Goal: Information Seeking & Learning: Learn about a topic

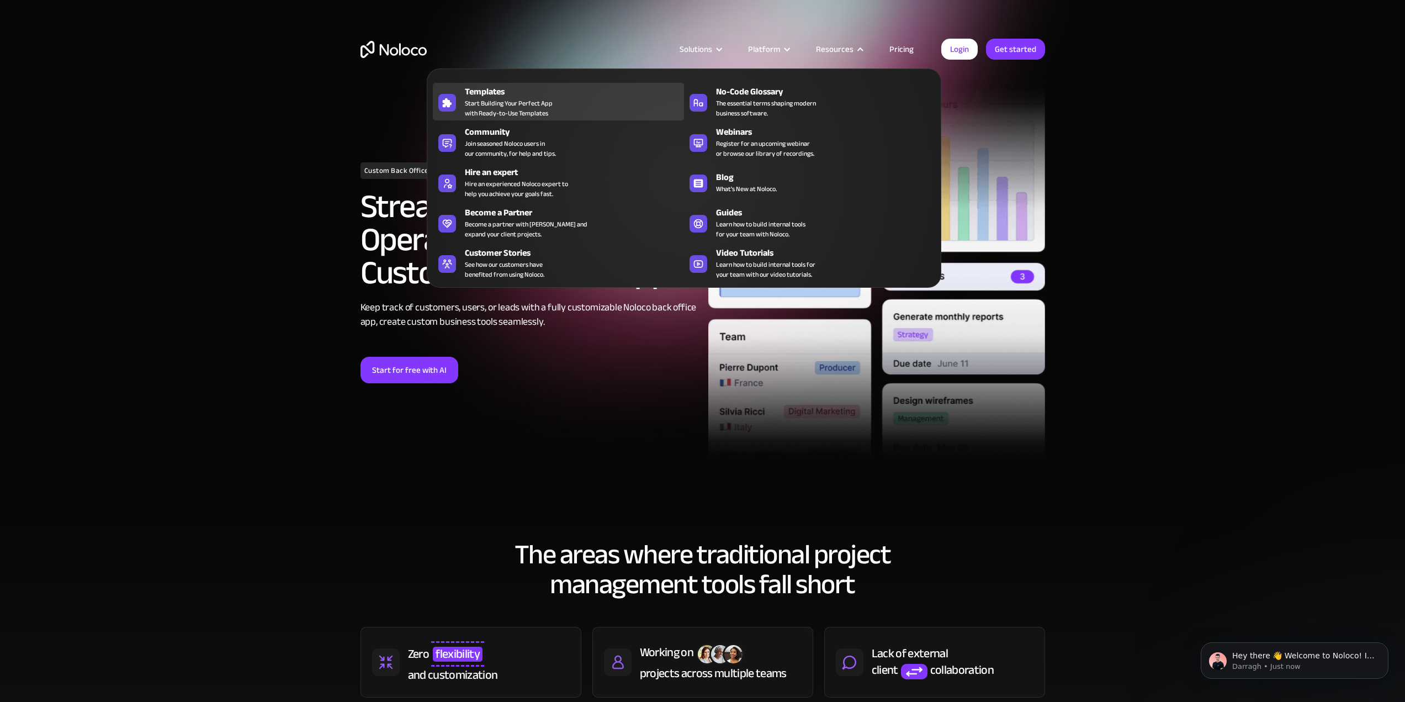
click at [528, 110] on span "Start Building Your Perfect App with Ready-to-Use Templates" at bounding box center [509, 108] width 88 height 20
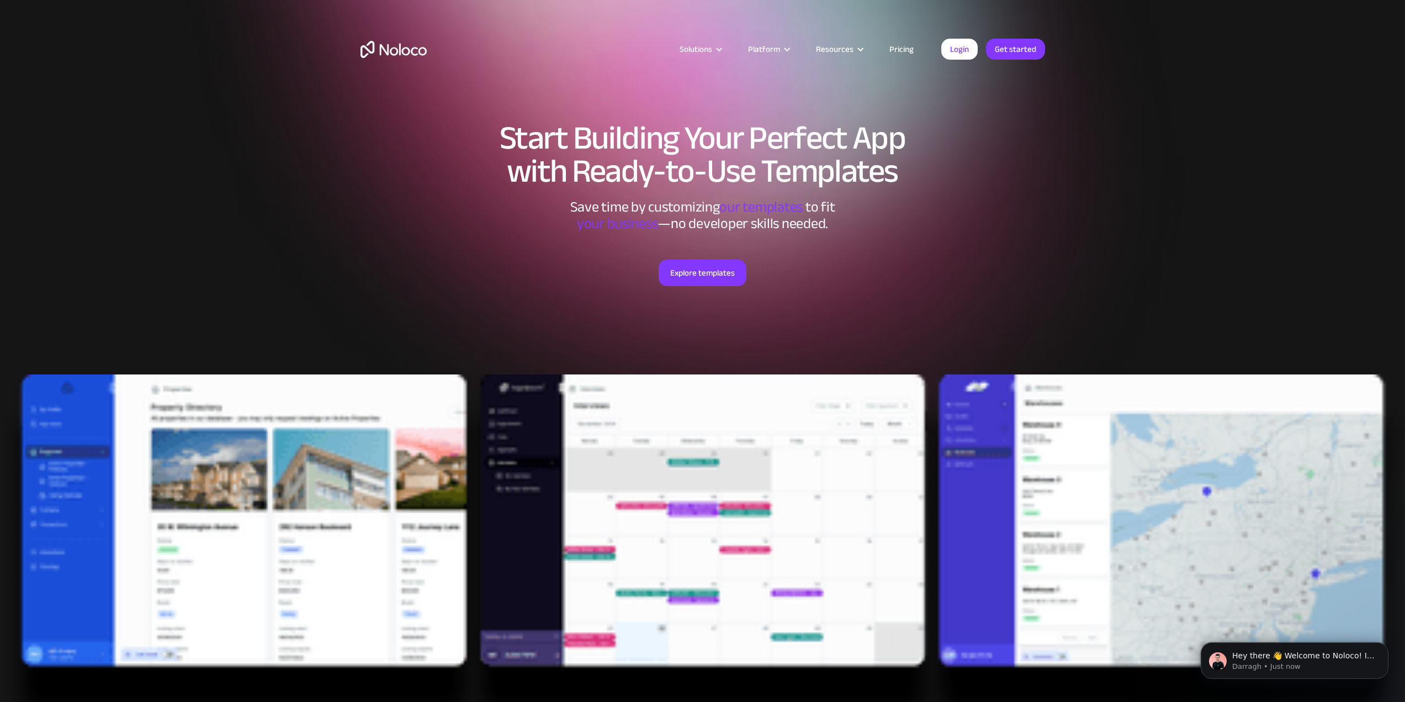
click at [756, 320] on div "Explore templates" at bounding box center [702, 286] width 684 height 109
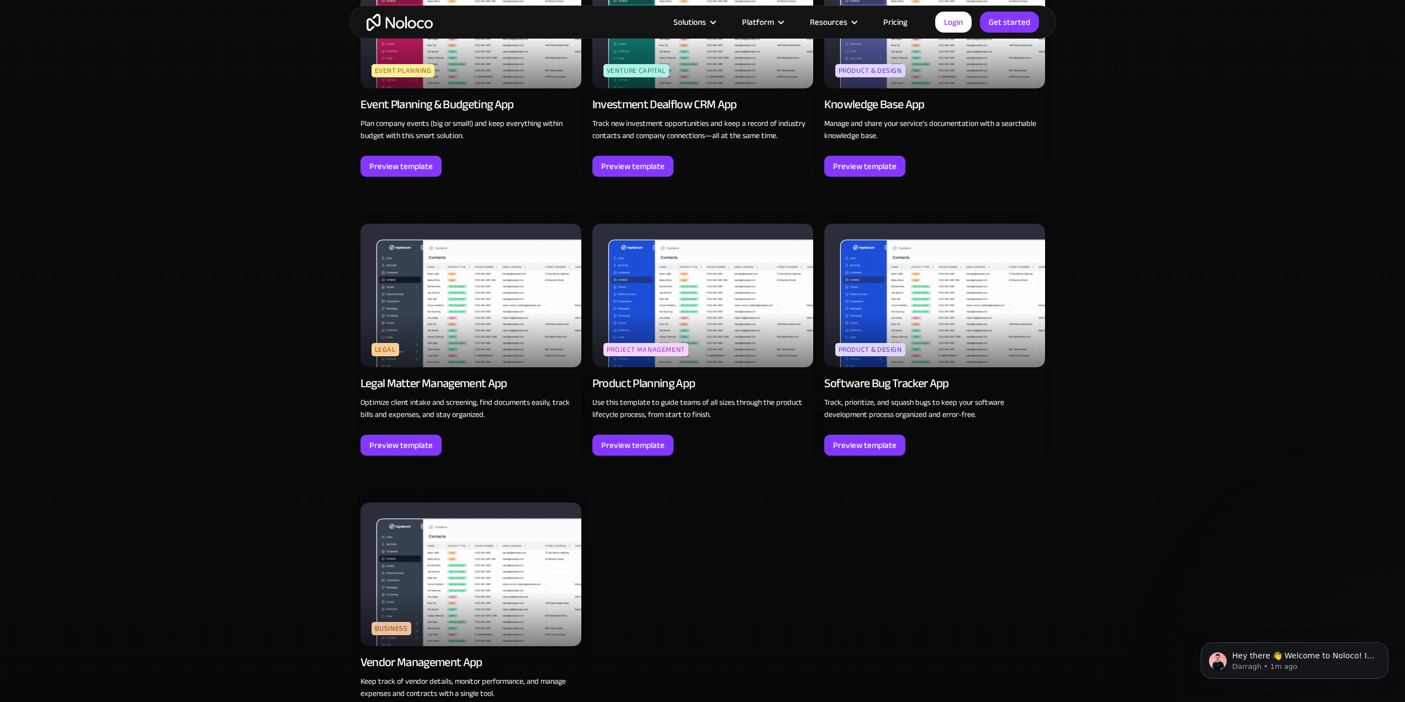
scroll to position [3091, 0]
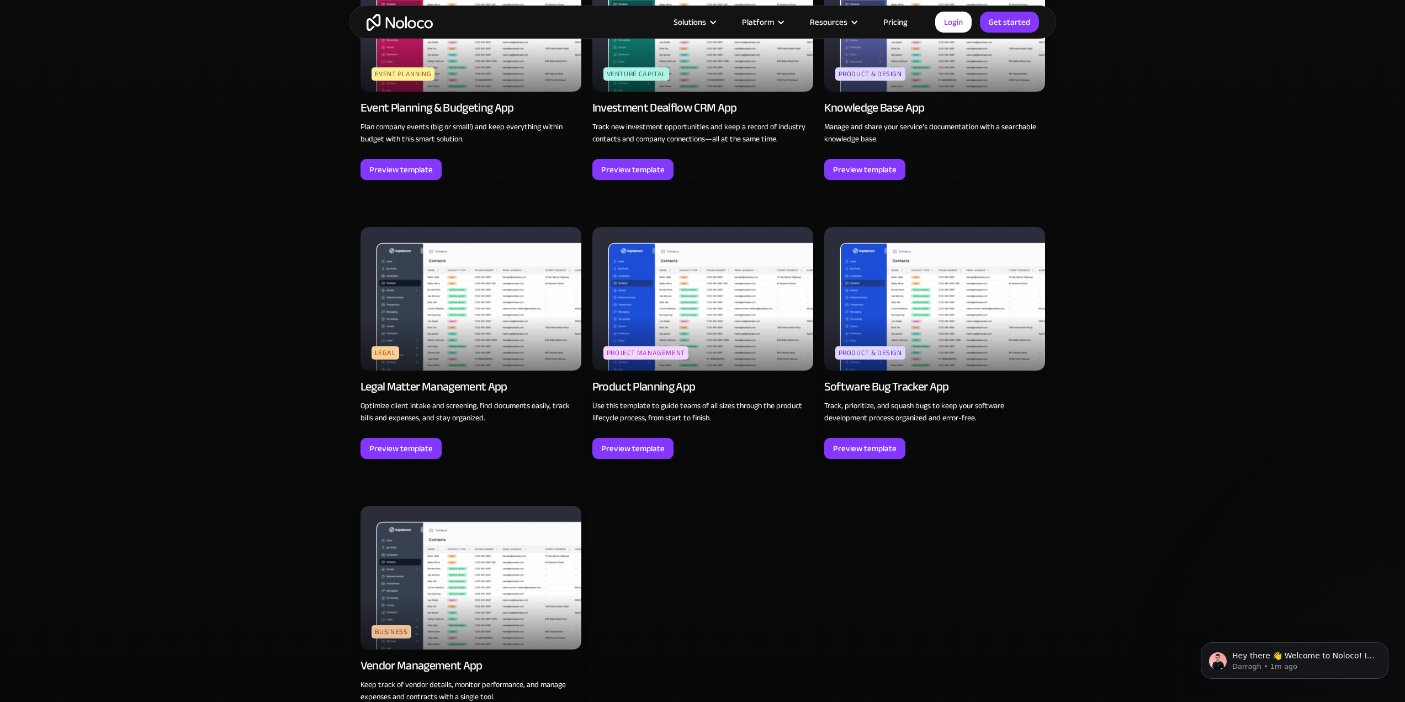
click at [692, 322] on img at bounding box center [702, 299] width 221 height 144
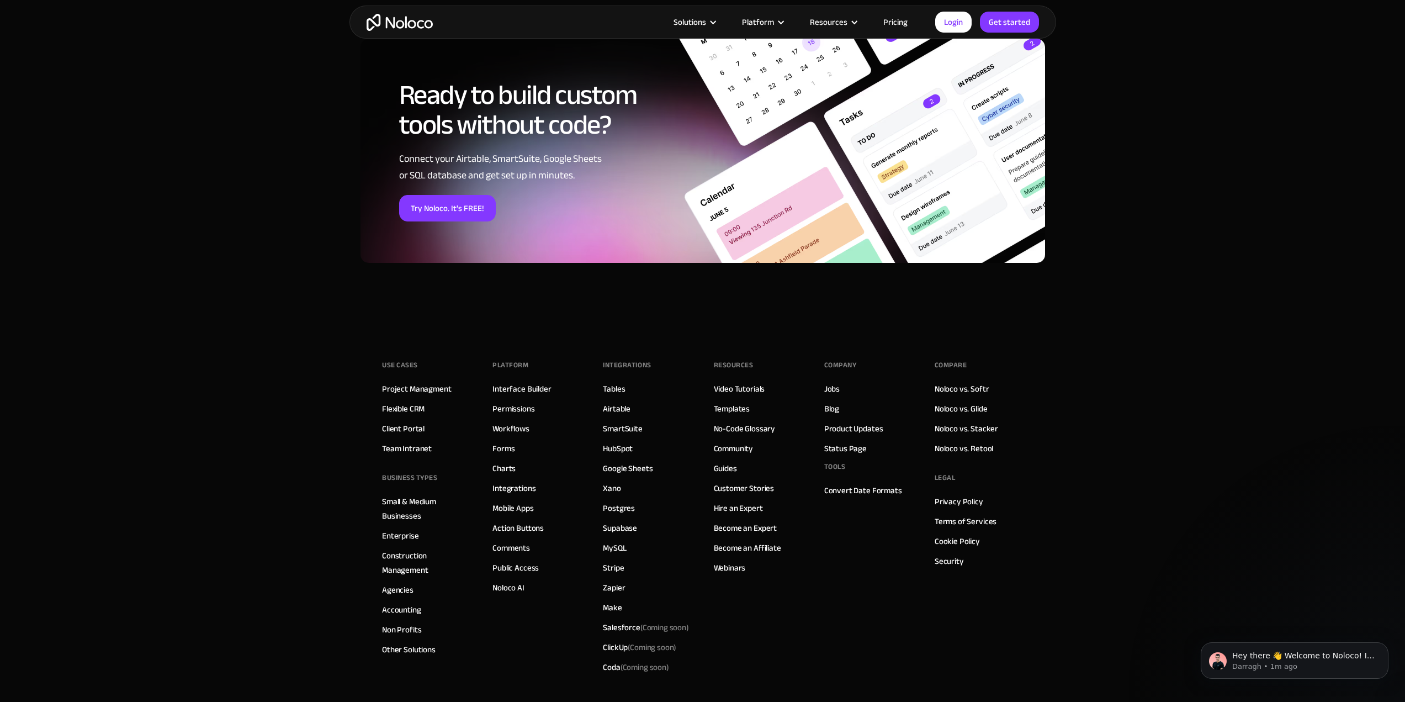
scroll to position [1463, 0]
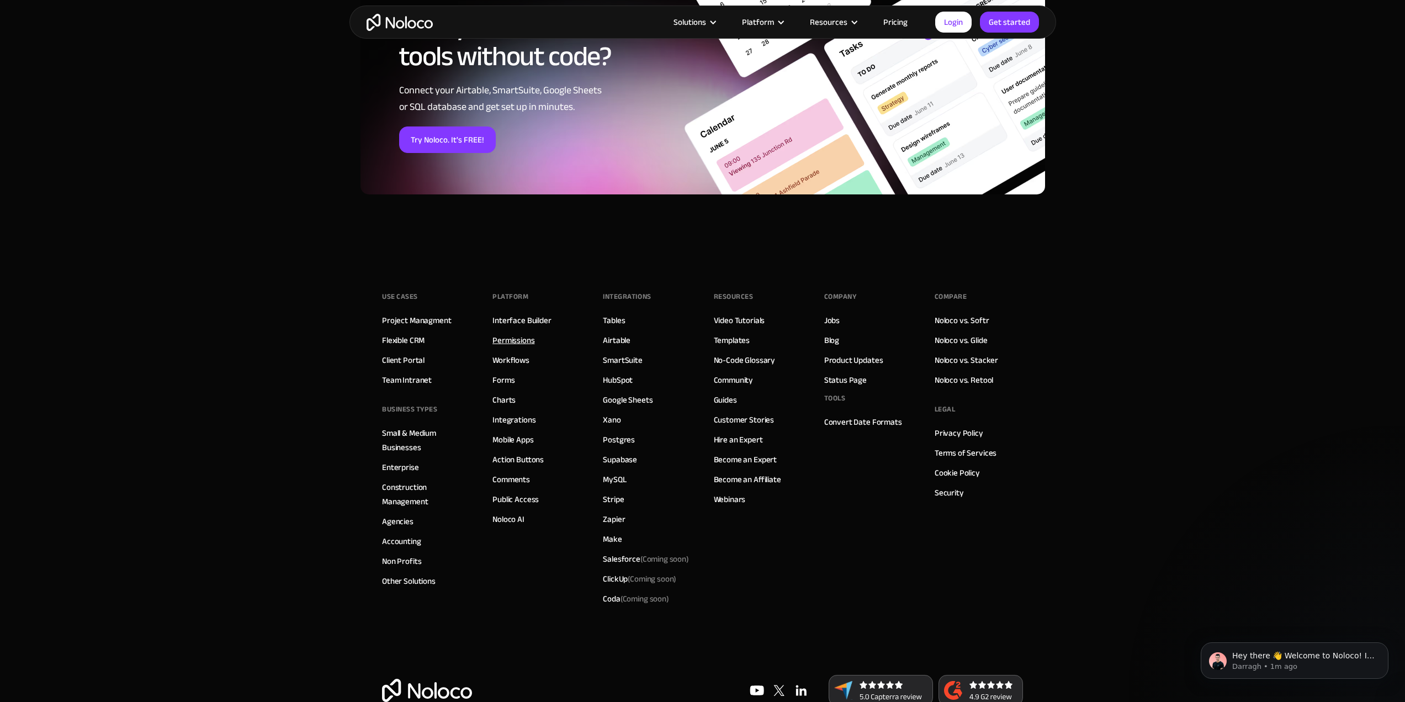
click at [514, 342] on link "Permissions" at bounding box center [513, 340] width 42 height 14
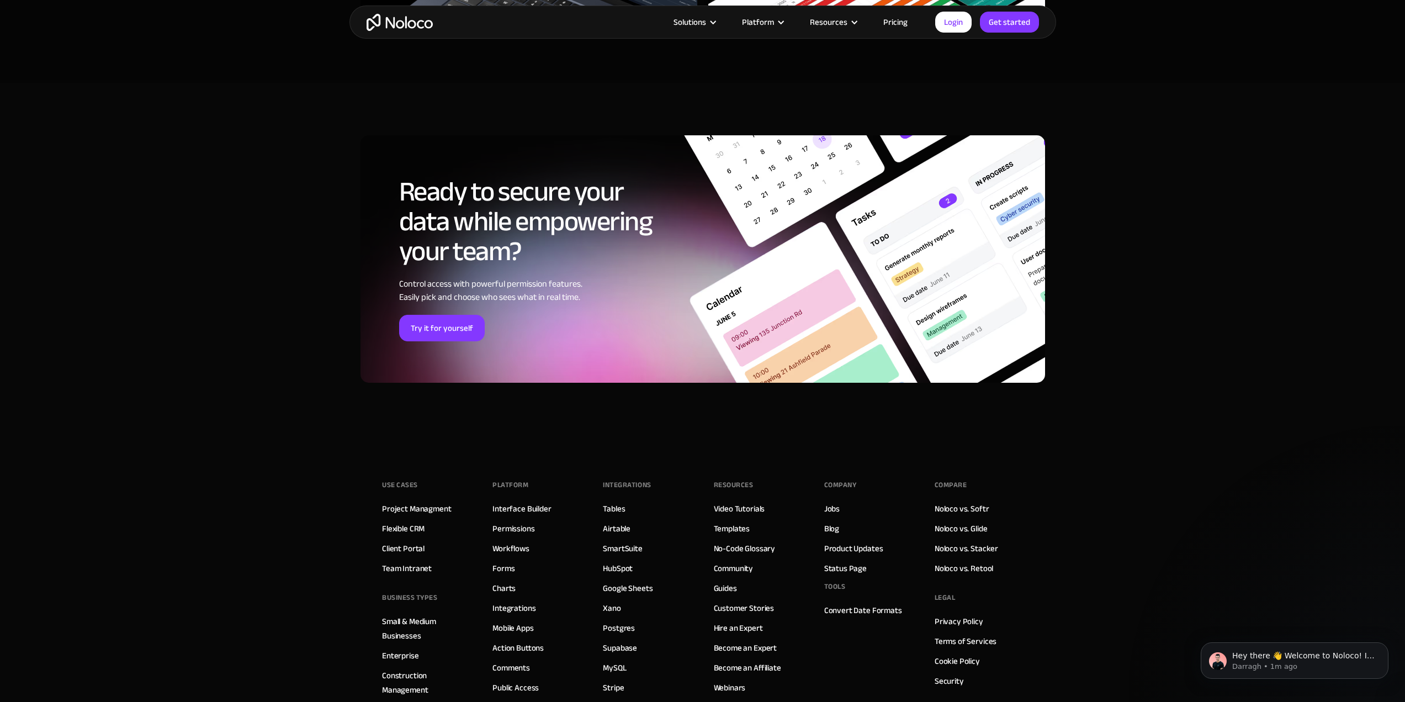
scroll to position [3668, 0]
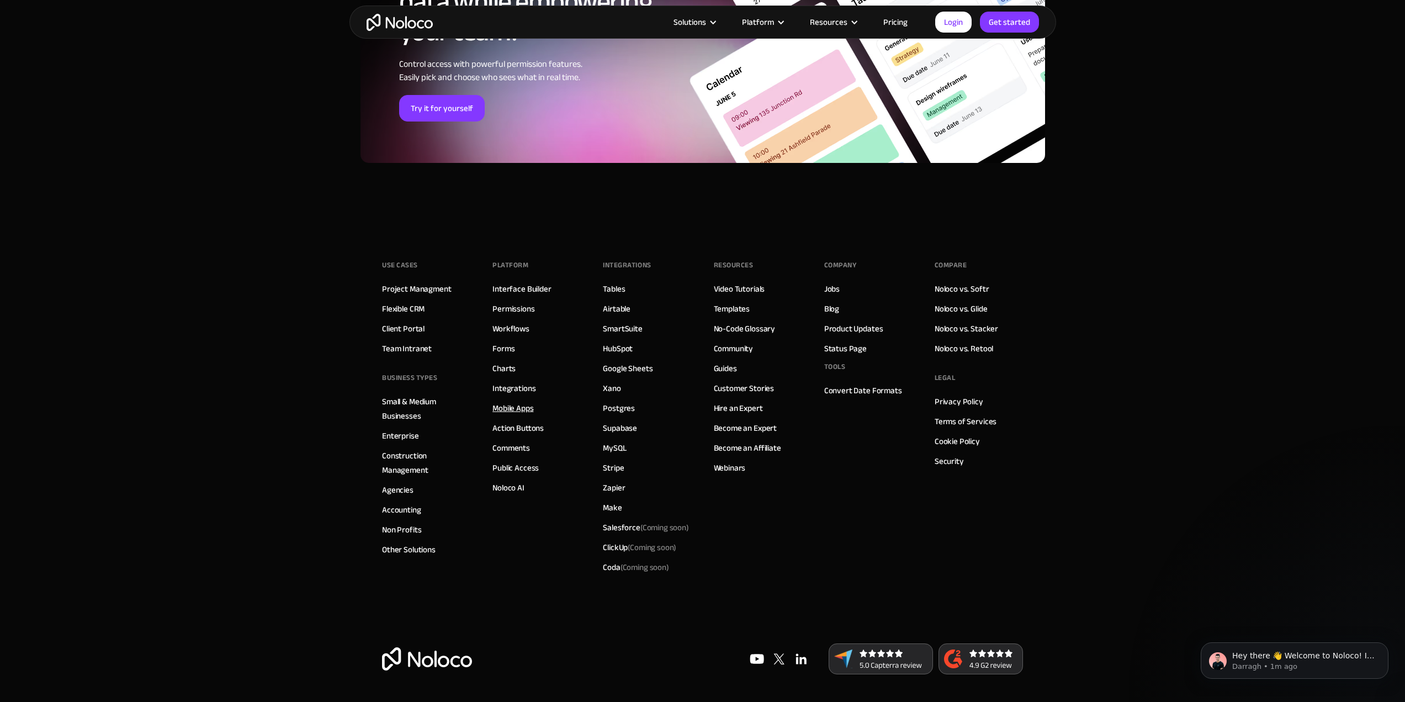
click at [516, 406] on link "Mobile Apps" at bounding box center [512, 408] width 41 height 14
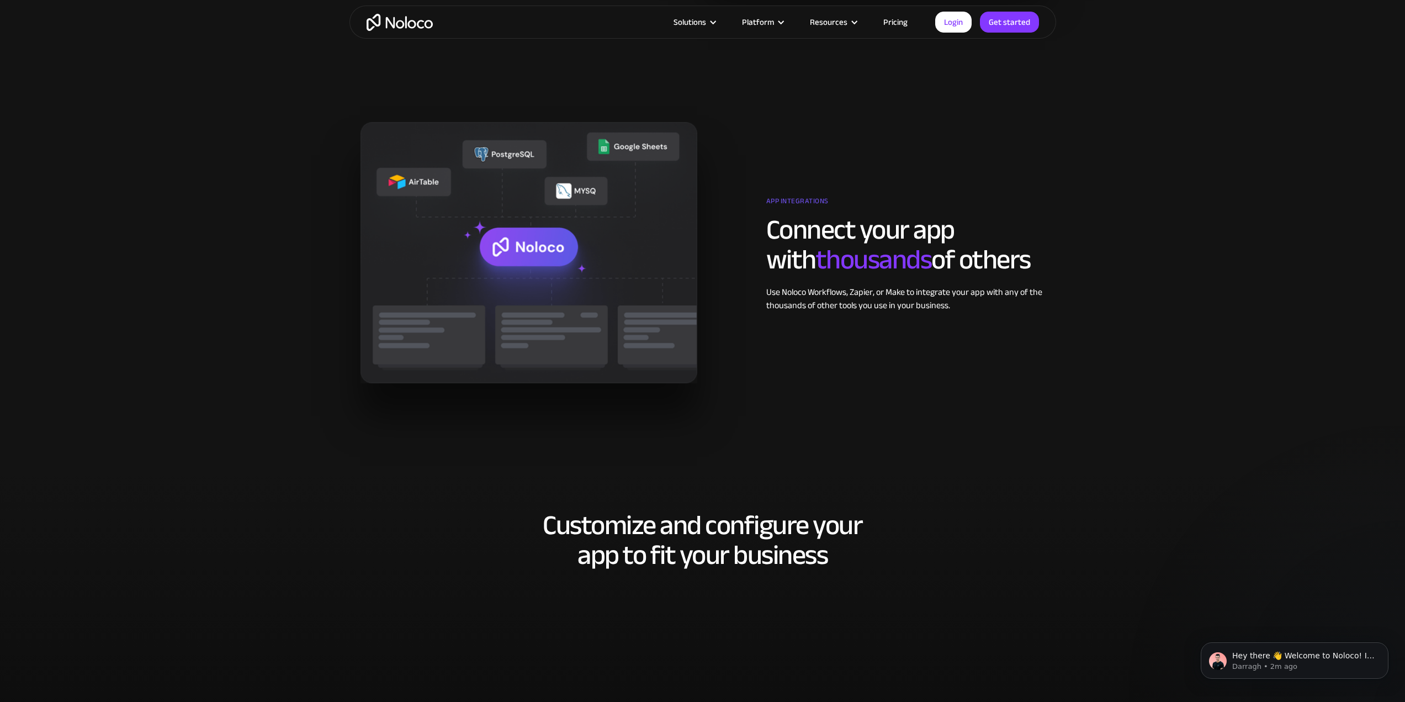
scroll to position [1490, 0]
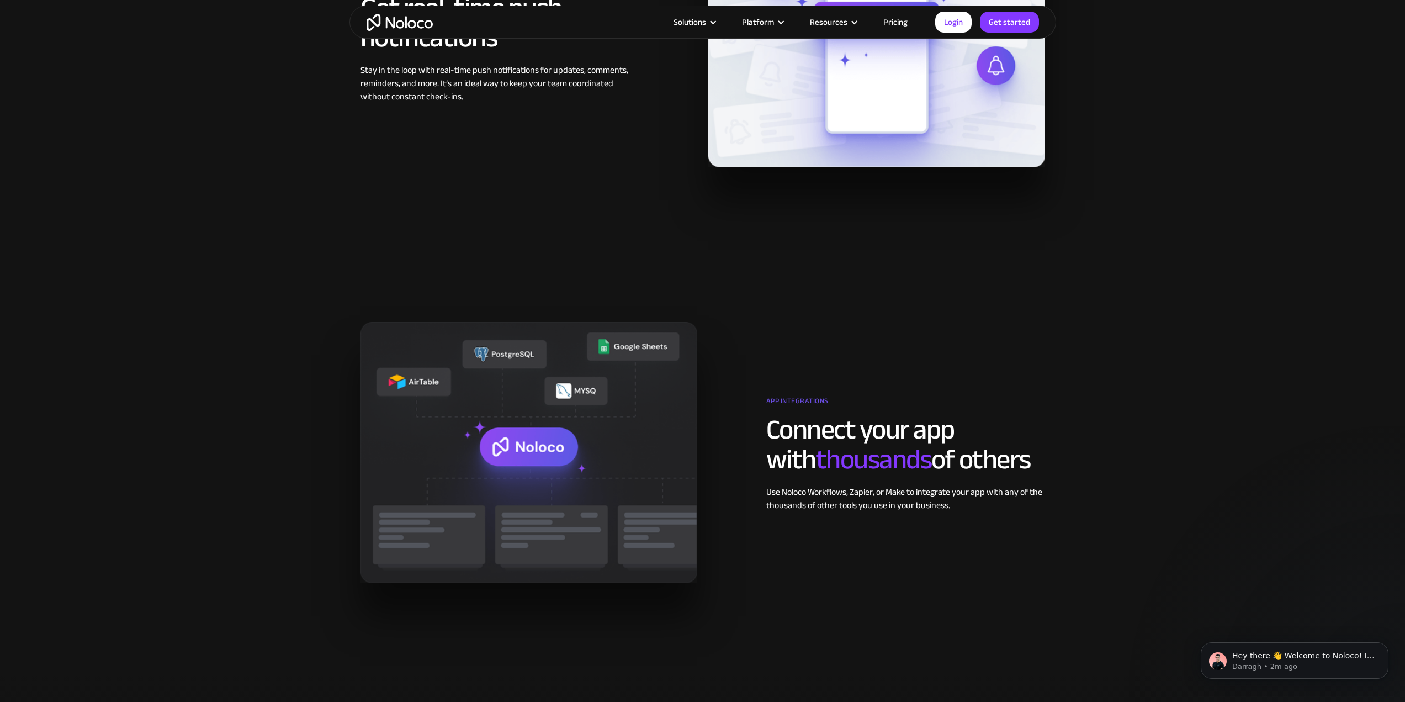
click at [888, 490] on div "Use Noloco Workflows, Zapier, or Make to integrate your app with any of the tho…" at bounding box center [905, 498] width 279 height 26
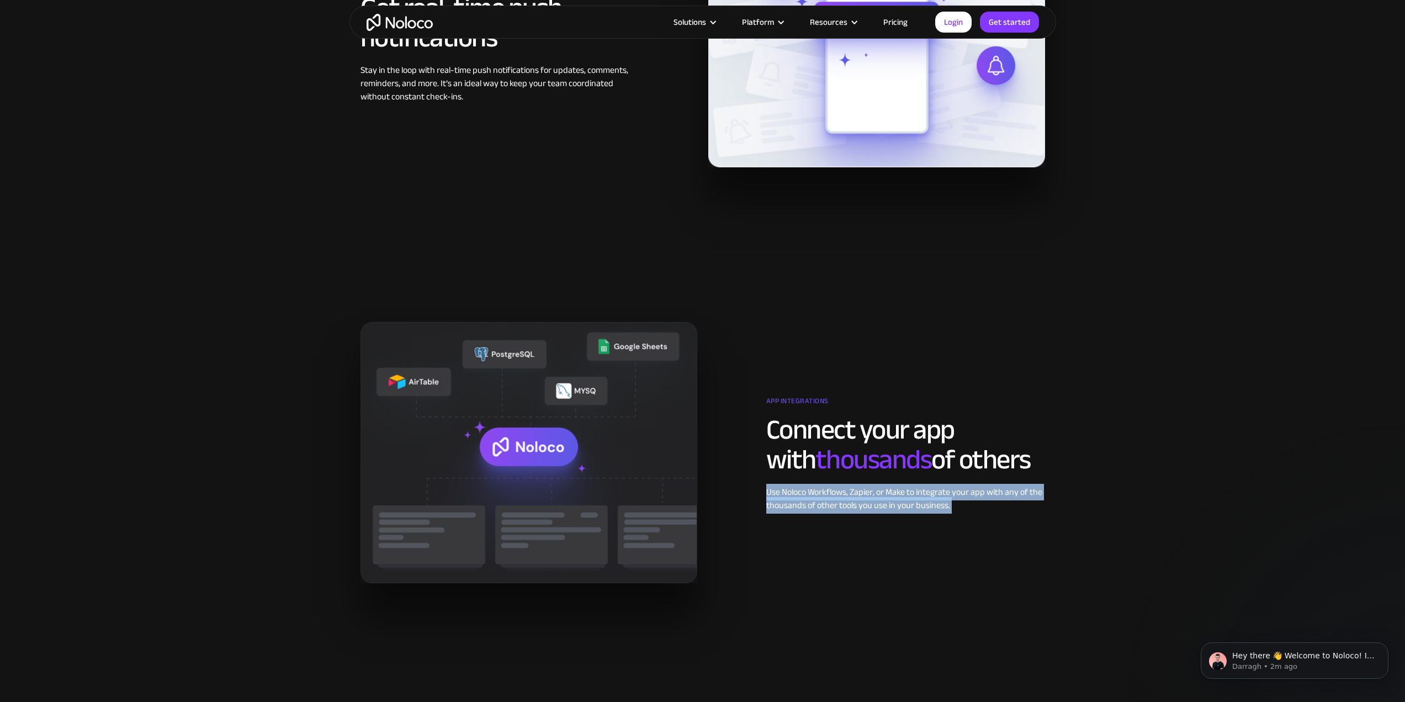
click at [888, 490] on div "Use Noloco Workflows, Zapier, or Make to integrate your app with any of the tho…" at bounding box center [905, 498] width 279 height 26
click at [936, 517] on div "App integrations Connect your app with thousands of others Use Noloco Workflows…" at bounding box center [702, 452] width 695 height 261
drag, startPoint x: 962, startPoint y: 507, endPoint x: 763, endPoint y: 497, distance: 199.5
click at [763, 497] on div "App integrations Connect your app with thousands of others Use Noloco Workflows…" at bounding box center [877, 451] width 348 height 119
click at [857, 541] on div "App integrations Connect your app with thousands of others Use Noloco Workflows…" at bounding box center [702, 452] width 695 height 261
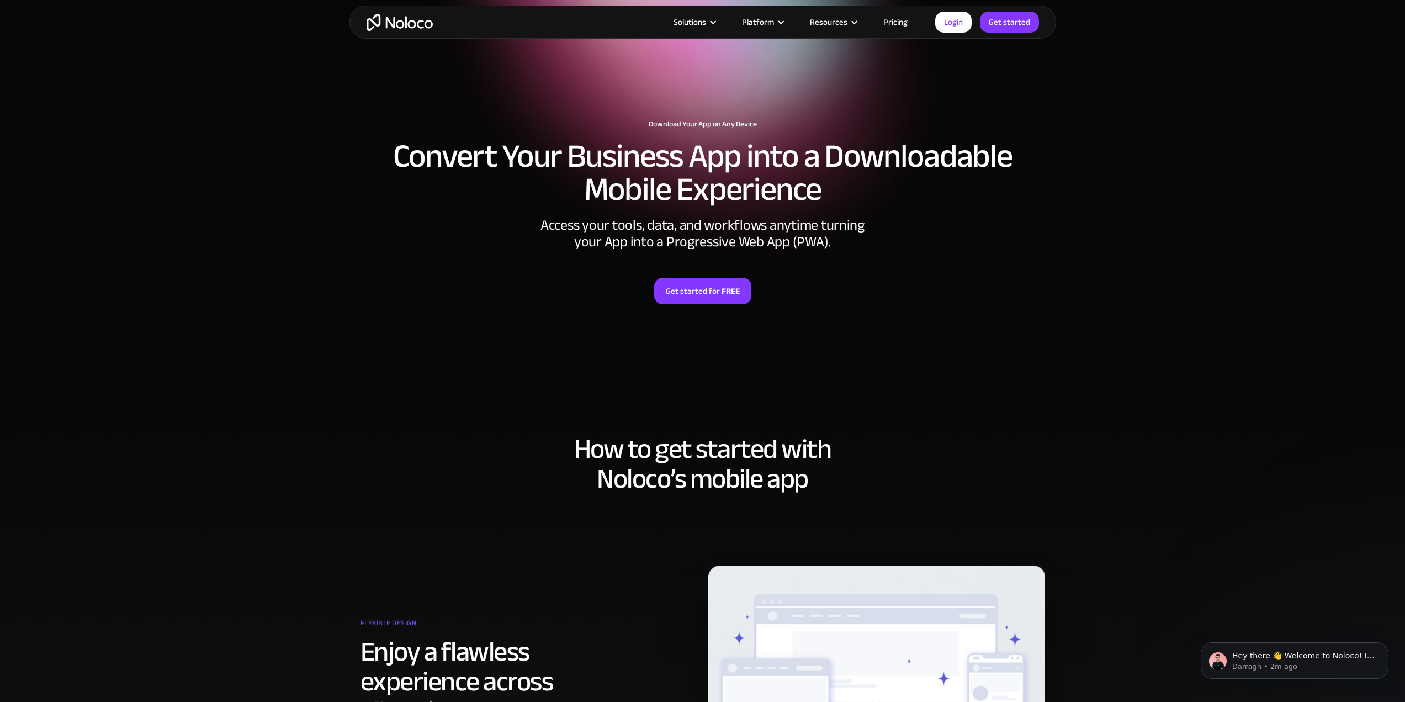
scroll to position [0, 0]
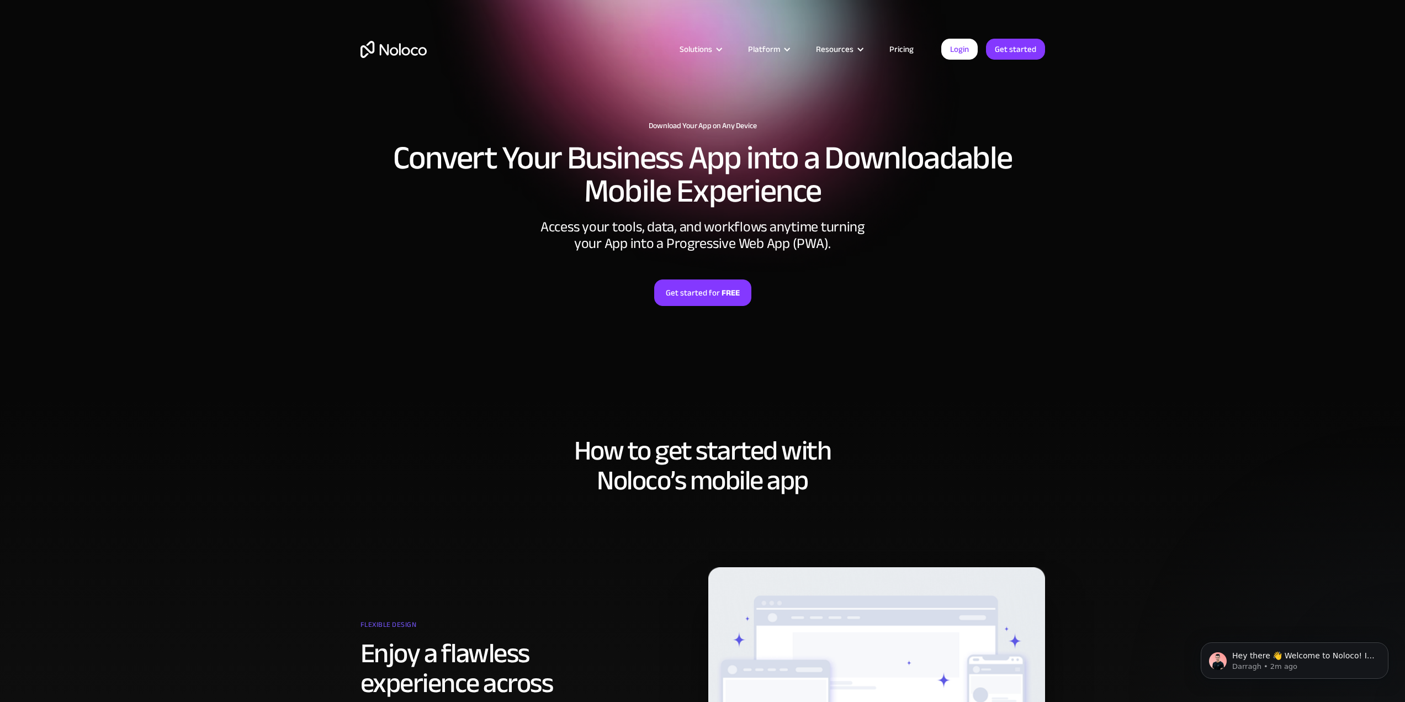
click at [451, 391] on section "Download Your App on Any Device Convert Your Business App into a Downloadable M…" at bounding box center [702, 198] width 1405 height 397
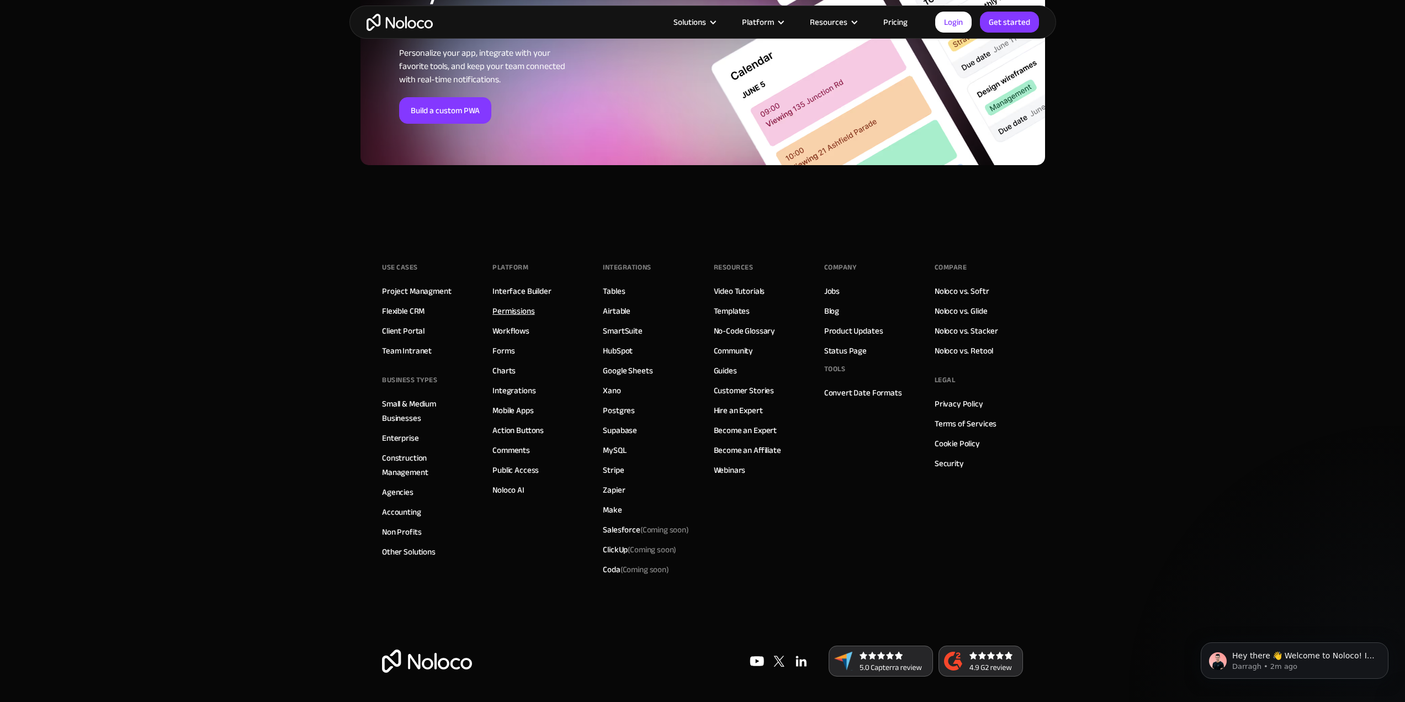
scroll to position [3769, 0]
